Goal: Navigation & Orientation: Go to known website

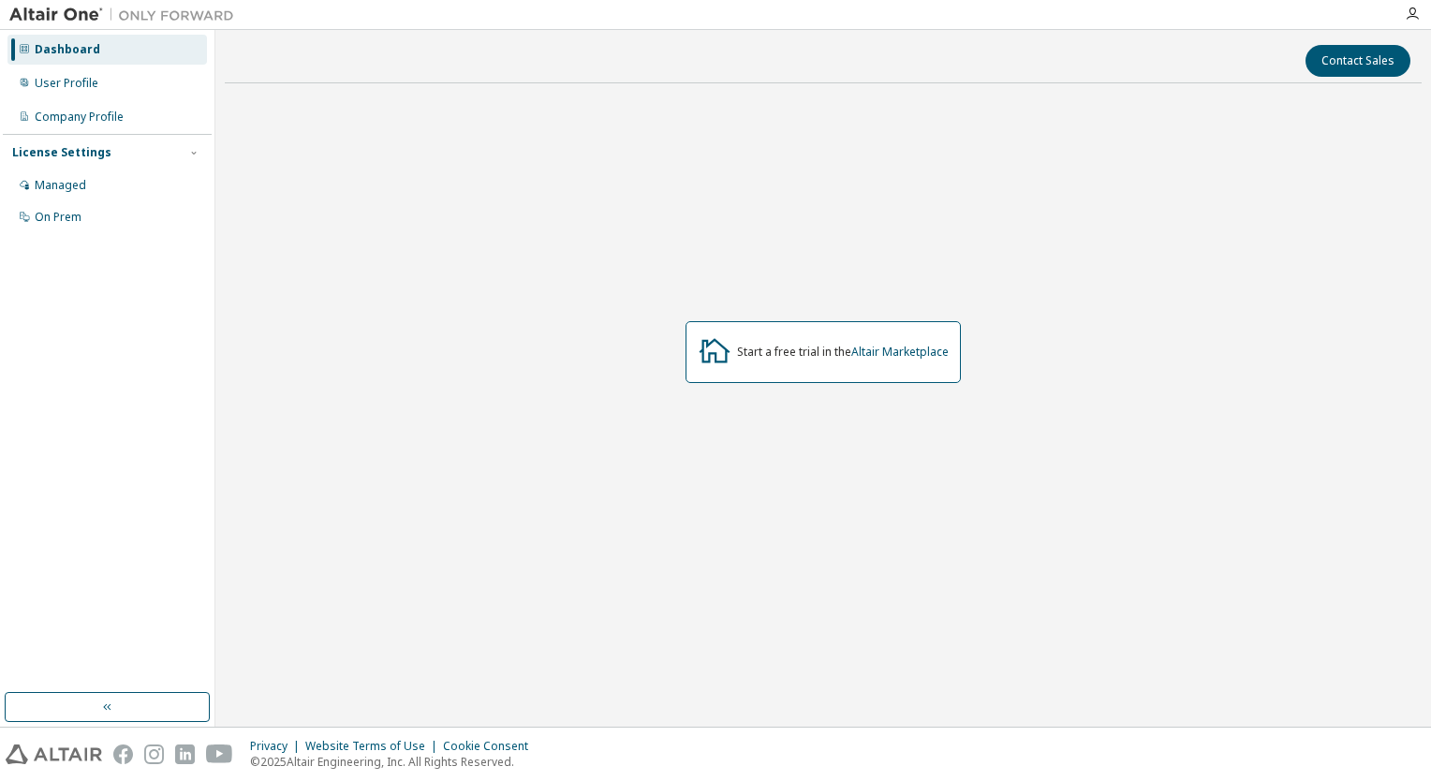
click at [903, 359] on div "Start a free trial in the Altair Marketplace" at bounding box center [822, 352] width 275 height 62
click at [906, 348] on link "Altair Marketplace" at bounding box center [899, 352] width 97 height 16
